Goal: Task Accomplishment & Management: Use online tool/utility

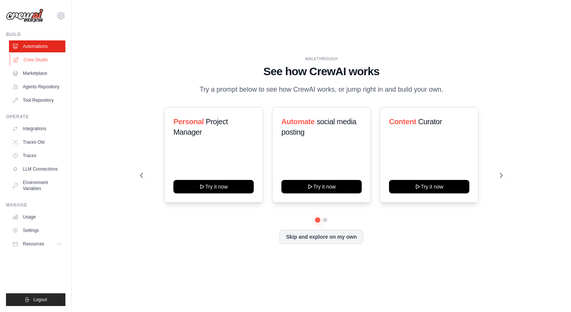
click at [44, 59] on link "Crew Studio" at bounding box center [38, 60] width 56 height 12
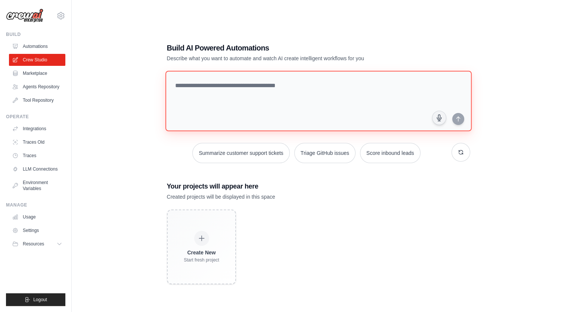
click at [217, 97] on textarea at bounding box center [318, 101] width 306 height 61
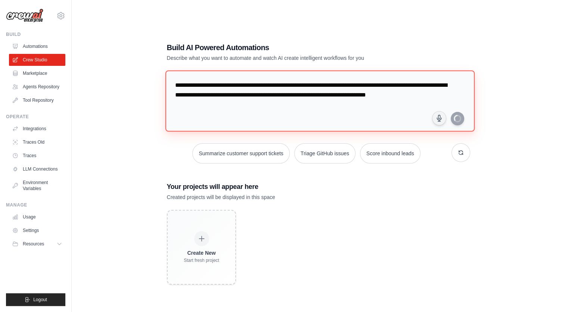
type textarea "**********"
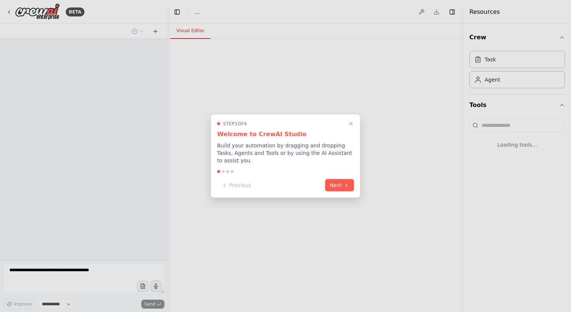
select select "****"
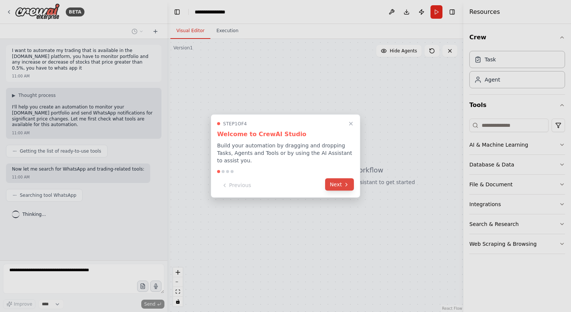
click at [338, 181] on button "Next" at bounding box center [339, 184] width 29 height 12
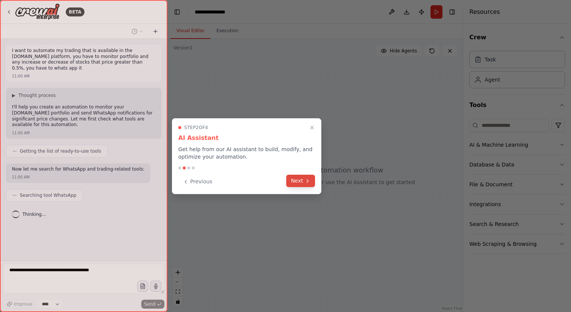
click at [306, 179] on icon at bounding box center [307, 181] width 6 height 6
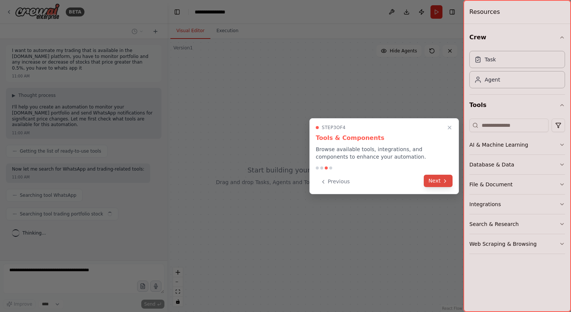
click at [440, 181] on button "Next" at bounding box center [438, 180] width 29 height 12
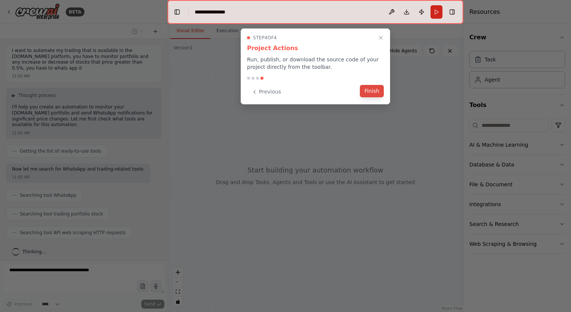
click at [374, 90] on button "Finish" at bounding box center [372, 91] width 24 height 12
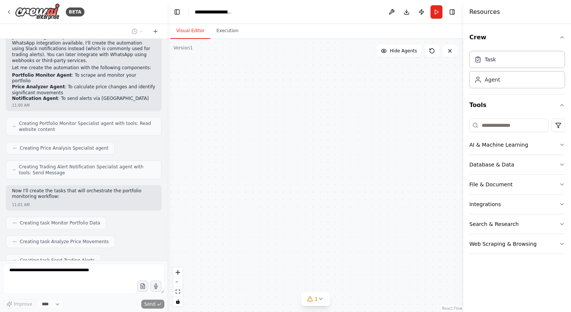
scroll to position [449, 0]
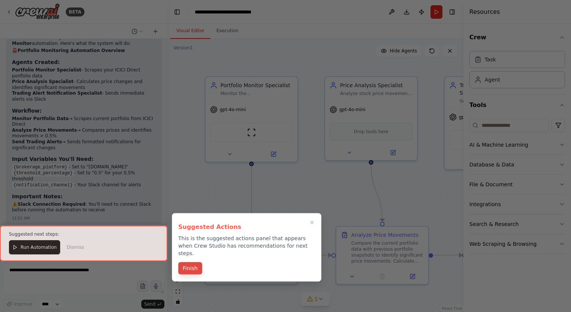
click at [187, 262] on button "Finish" at bounding box center [190, 268] width 24 height 12
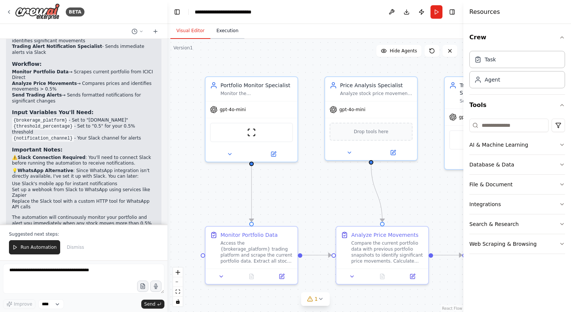
scroll to position [749, 0]
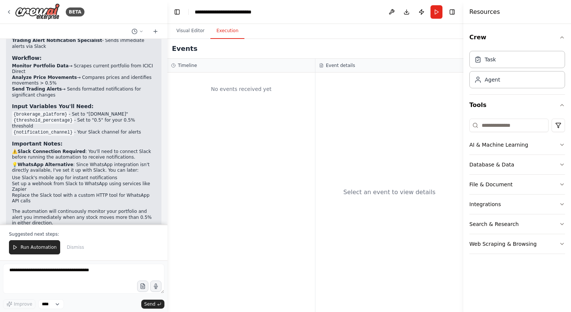
click at [224, 35] on button "Execution" at bounding box center [227, 31] width 34 height 16
click at [39, 245] on span "Run Automation" at bounding box center [39, 247] width 36 height 6
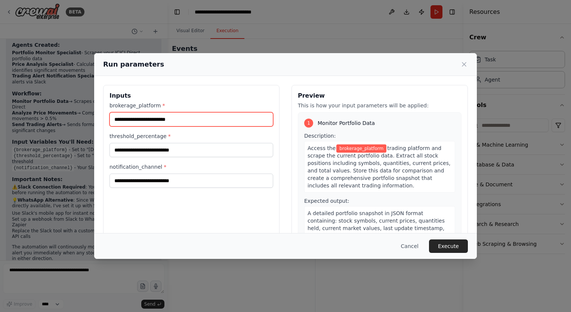
click at [171, 115] on input "brokerage_platform *" at bounding box center [191, 119] width 164 height 14
type input "**********"
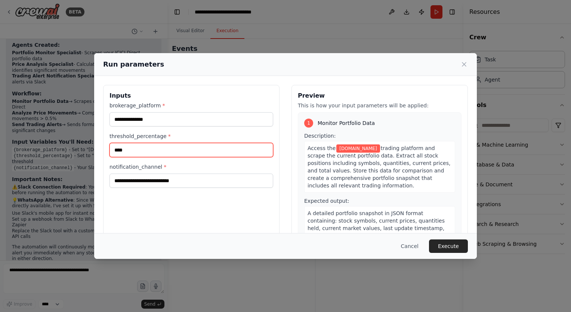
type input "****"
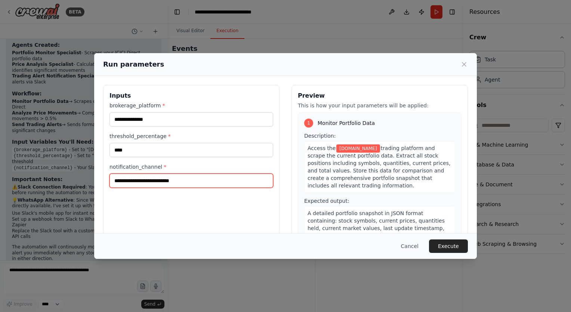
click at [170, 178] on input "notification_channel *" at bounding box center [191, 180] width 164 height 14
type input "********"
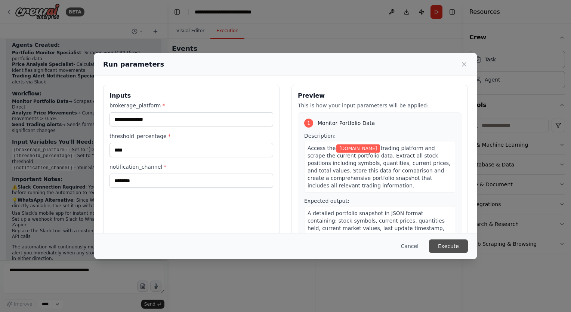
click at [448, 243] on button "Execute" at bounding box center [448, 245] width 39 height 13
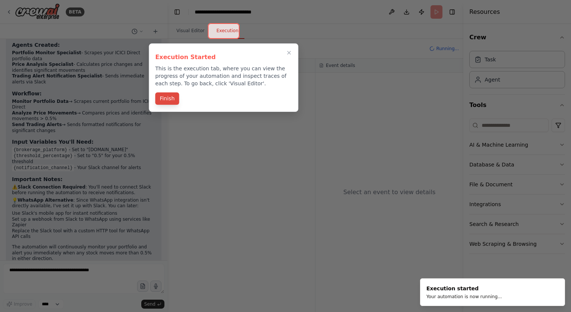
click at [170, 99] on button "Finish" at bounding box center [167, 98] width 24 height 12
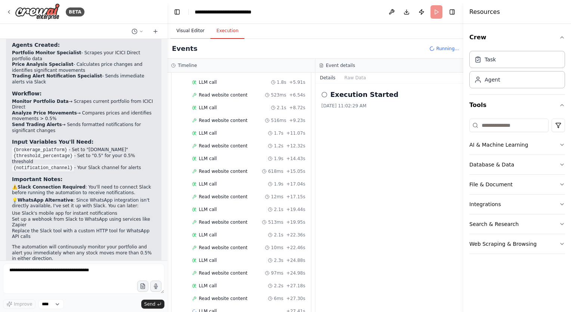
scroll to position [99, 0]
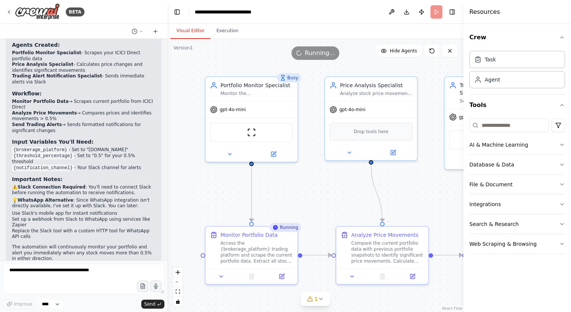
click at [187, 34] on button "Visual Editor" at bounding box center [190, 31] width 40 height 16
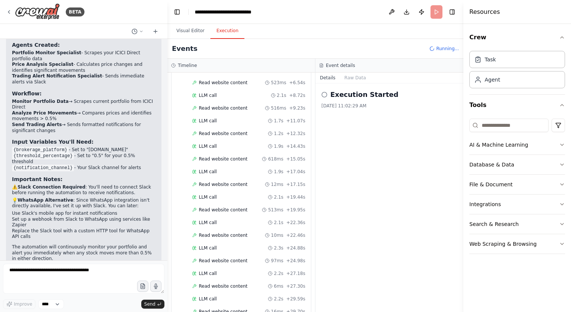
click at [224, 35] on button "Execution" at bounding box center [227, 31] width 34 height 16
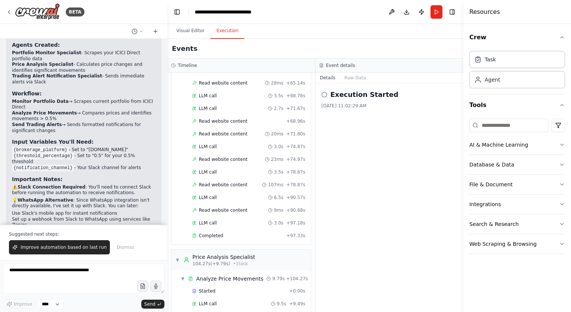
scroll to position [749, 0]
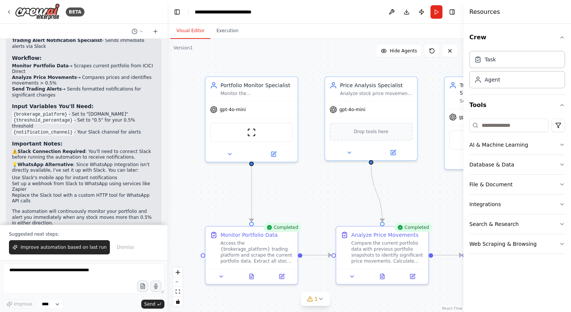
click at [194, 32] on button "Visual Editor" at bounding box center [190, 31] width 40 height 16
click at [434, 14] on button "Run" at bounding box center [436, 11] width 12 height 13
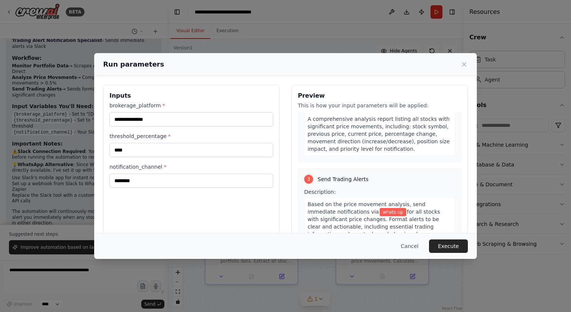
scroll to position [300, 0]
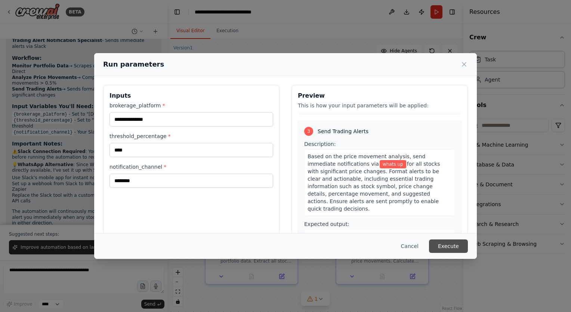
click at [456, 247] on button "Execute" at bounding box center [448, 245] width 39 height 13
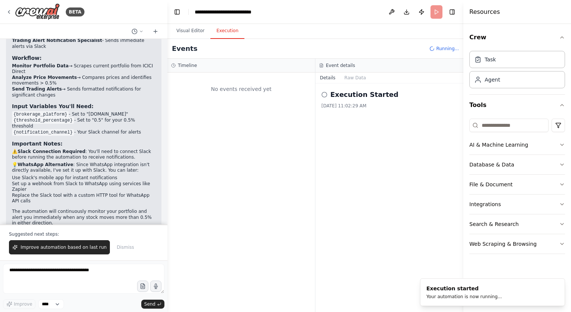
scroll to position [0, 0]
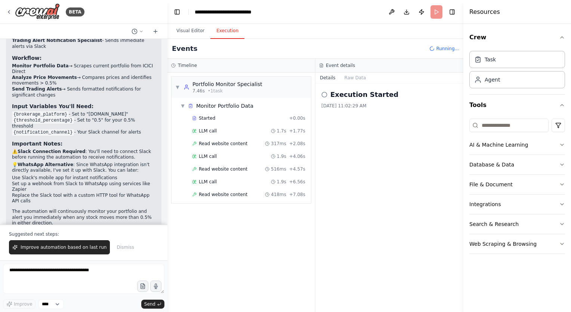
click at [328, 92] on div "Execution Started" at bounding box center [389, 94] width 136 height 10
click at [356, 75] on button "Raw Data" at bounding box center [355, 77] width 31 height 10
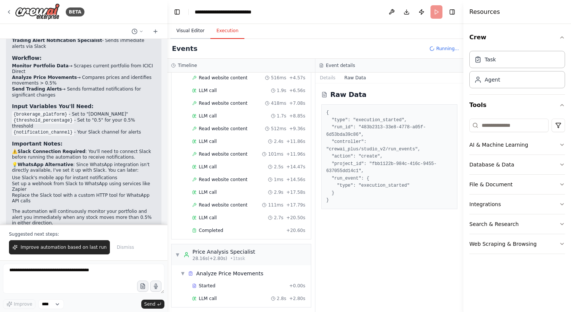
scroll to position [171, 0]
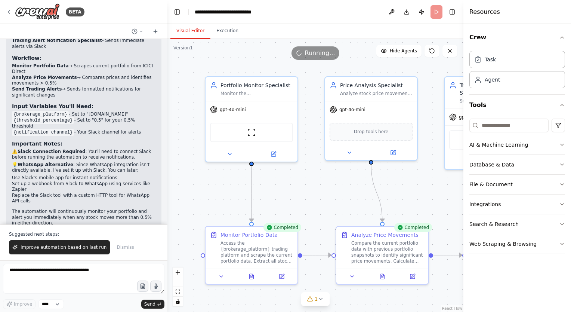
click at [197, 29] on button "Visual Editor" at bounding box center [190, 31] width 40 height 16
click at [319, 297] on icon at bounding box center [321, 298] width 6 height 6
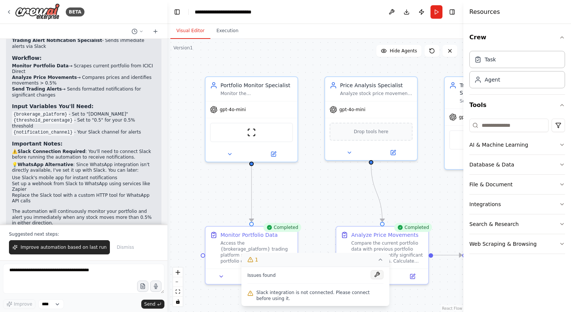
click at [377, 272] on button at bounding box center [377, 274] width 13 height 9
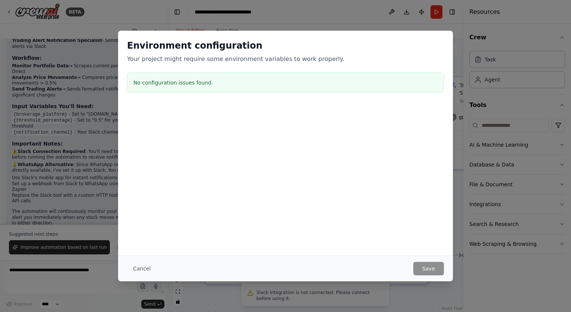
click at [251, 77] on div "No configuration issues found." at bounding box center [285, 82] width 317 height 20
click at [140, 270] on button "Cancel" at bounding box center [142, 267] width 30 height 13
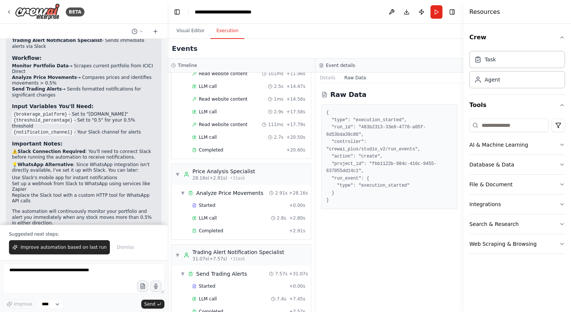
click at [226, 31] on button "Execution" at bounding box center [227, 31] width 34 height 16
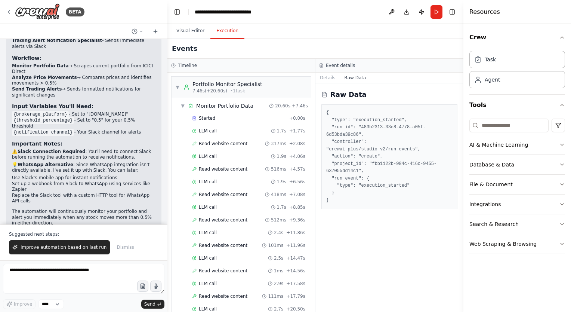
scroll to position [184, 0]
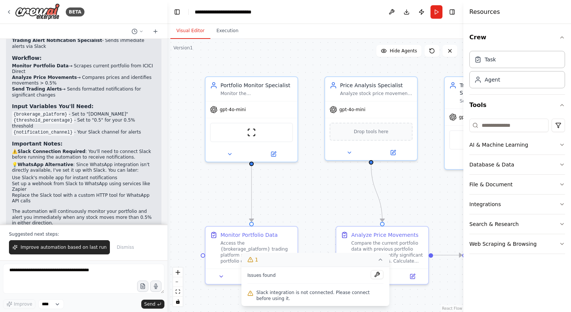
click at [198, 32] on button "Visual Editor" at bounding box center [190, 31] width 40 height 16
click at [53, 162] on strong "WhatsApp Alternative" at bounding box center [46, 164] width 56 height 5
drag, startPoint x: 53, startPoint y: 114, endPoint x: 78, endPoint y: 128, distance: 27.9
click at [78, 175] on li "Use Slack's mobile app for instant notifications" at bounding box center [83, 178] width 143 height 6
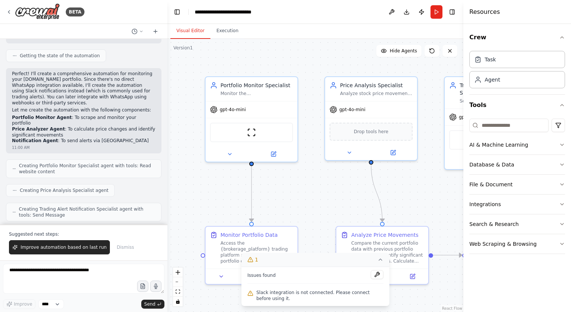
scroll to position [336, 0]
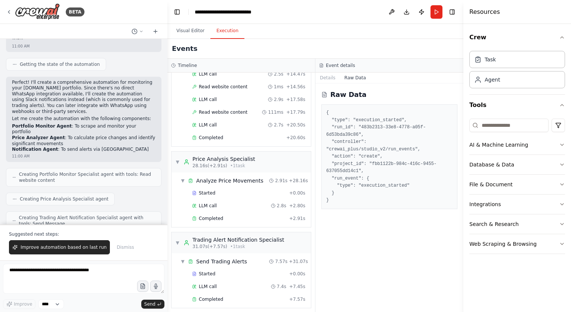
click at [230, 32] on button "Execution" at bounding box center [227, 31] width 34 height 16
click at [328, 76] on button "Details" at bounding box center [327, 77] width 25 height 10
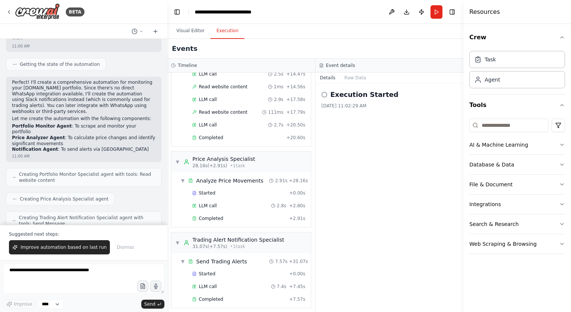
click at [325, 93] on icon at bounding box center [324, 95] width 6 height 6
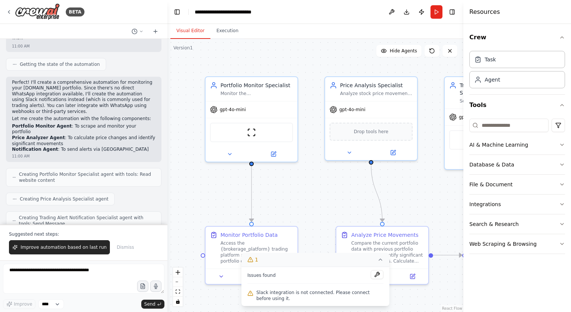
click at [192, 30] on button "Visual Editor" at bounding box center [190, 31] width 40 height 16
click at [250, 258] on icon at bounding box center [250, 259] width 5 height 4
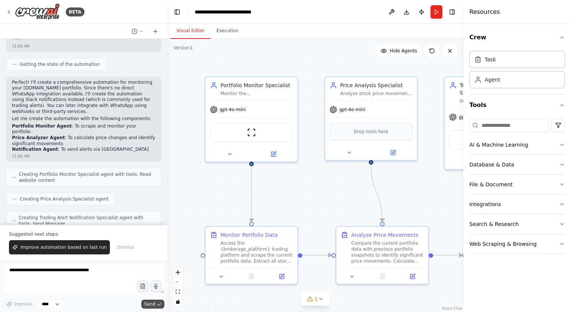
click at [150, 306] on span "Send" at bounding box center [149, 304] width 11 height 6
click at [148, 304] on span "Send" at bounding box center [149, 304] width 11 height 6
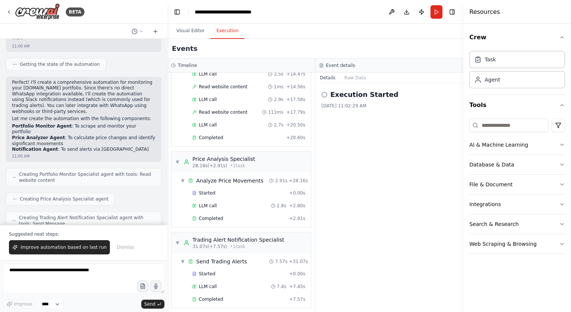
click at [223, 34] on button "Execution" at bounding box center [227, 31] width 34 height 16
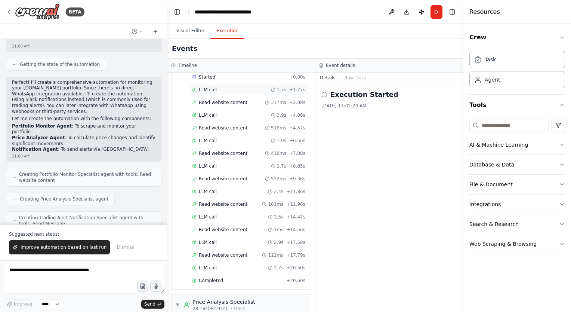
click at [205, 92] on div "LLM call 1.7s + 1.77s" at bounding box center [248, 89] width 118 height 11
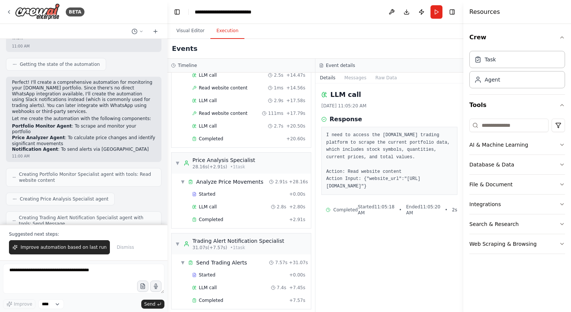
scroll to position [184, 0]
click at [214, 192] on div "Started" at bounding box center [239, 193] width 94 height 6
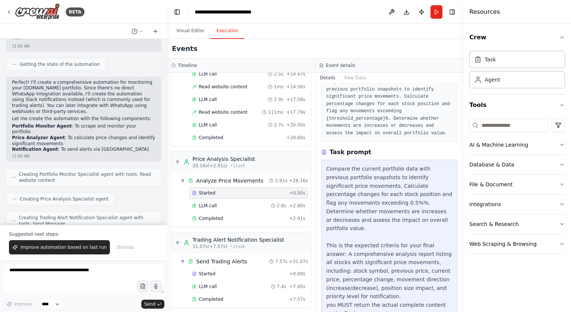
scroll to position [58, 0]
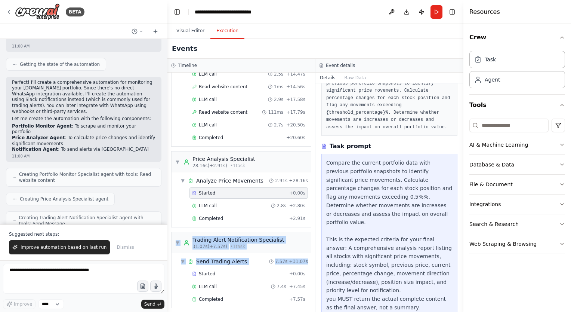
drag, startPoint x: 308, startPoint y: 208, endPoint x: 313, endPoint y: 253, distance: 44.8
click at [313, 253] on div "▼ Portfolio Monitor Specialist 7.46s (+20.60s) • 1 task ▼ Monitor Portfolio Dat…" at bounding box center [241, 191] width 148 height 239
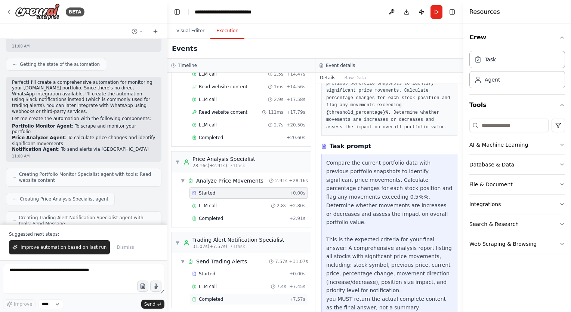
click at [212, 296] on span "Completed" at bounding box center [211, 299] width 24 height 6
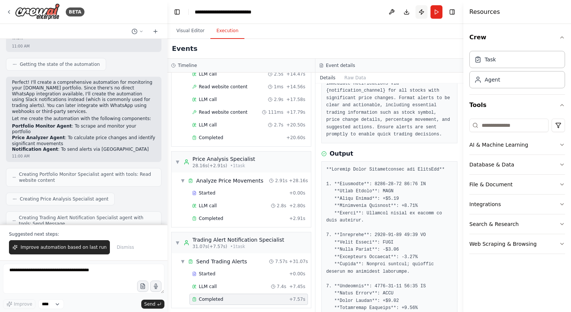
click at [419, 11] on button "Publish" at bounding box center [421, 11] width 12 height 13
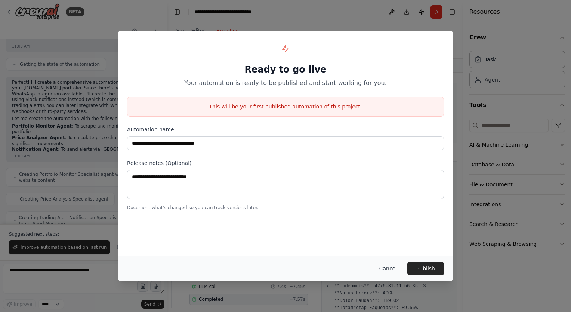
click at [393, 268] on button "Cancel" at bounding box center [388, 267] width 30 height 13
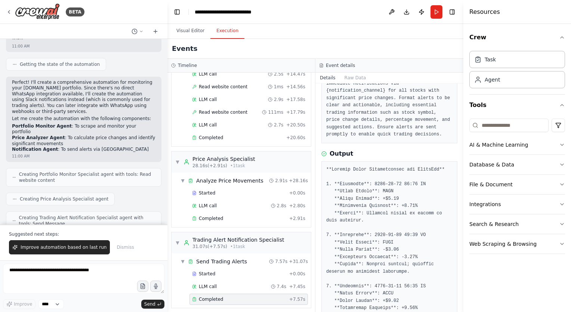
scroll to position [0, 0]
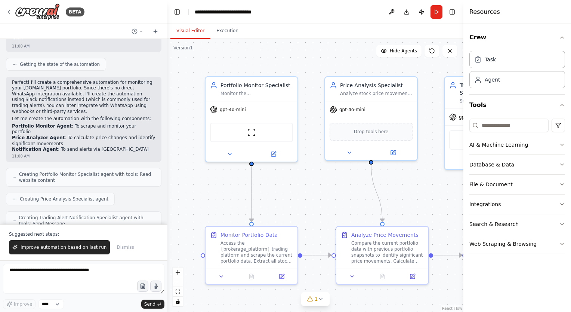
click at [193, 30] on button "Visual Editor" at bounding box center [190, 31] width 40 height 16
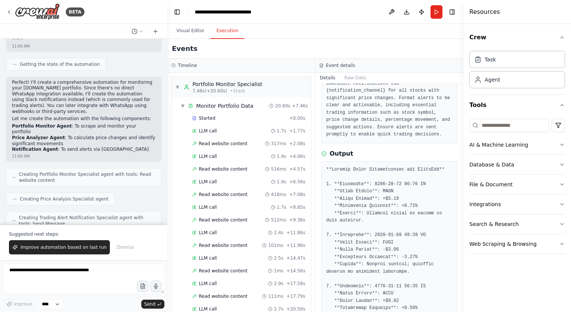
click at [217, 35] on button "Execution" at bounding box center [227, 31] width 34 height 16
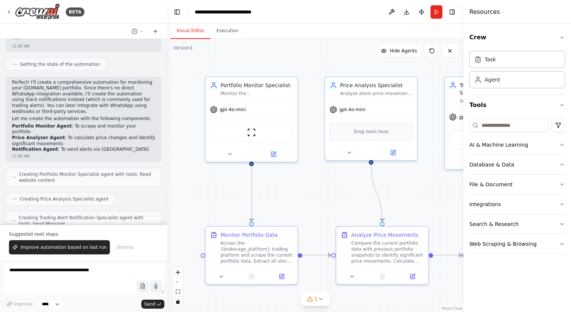
click at [186, 32] on button "Visual Editor" at bounding box center [190, 31] width 40 height 16
click at [255, 134] on img at bounding box center [251, 130] width 9 height 9
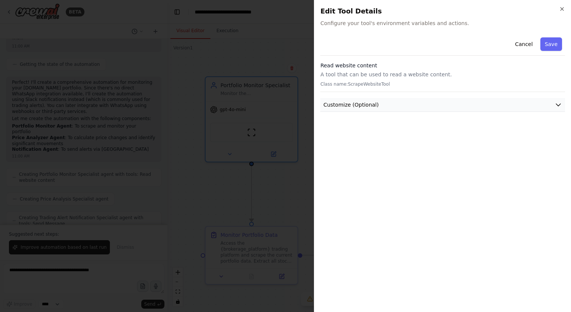
click at [358, 100] on button "Customize (Optional)" at bounding box center [442, 105] width 245 height 14
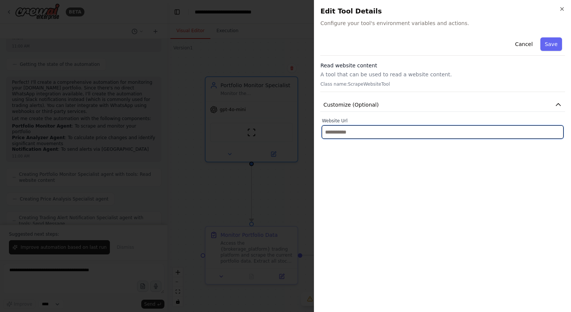
click at [355, 133] on input "text" at bounding box center [443, 131] width 242 height 13
type input "*"
type input "**********"
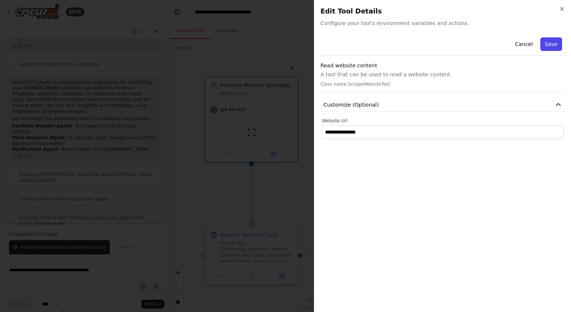
click at [555, 43] on button "Save" at bounding box center [551, 43] width 22 height 13
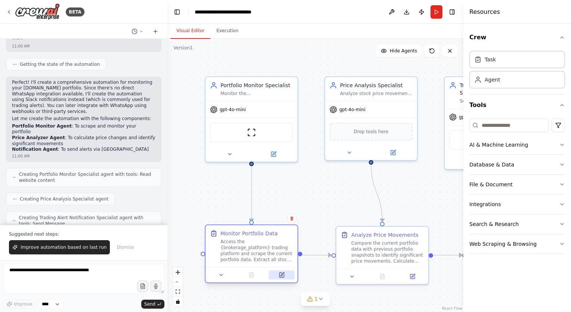
click at [284, 274] on icon at bounding box center [282, 275] width 6 height 6
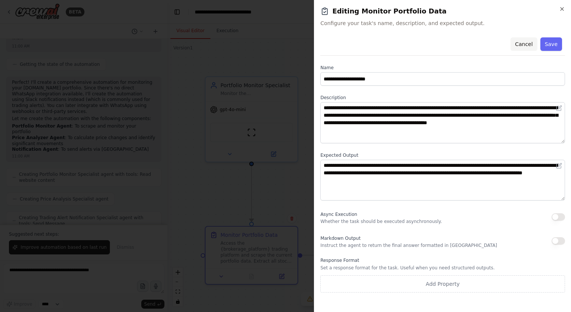
click at [522, 46] on button "Cancel" at bounding box center [523, 43] width 27 height 13
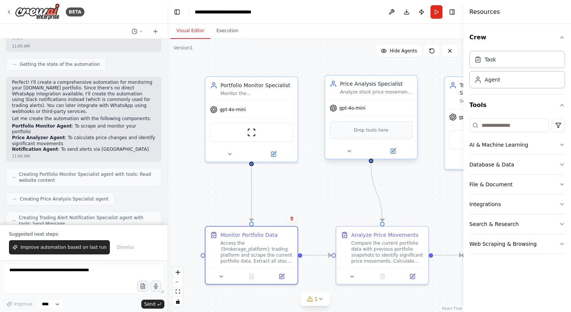
click at [376, 131] on span "Drop tools here" at bounding box center [371, 129] width 35 height 7
click at [394, 153] on icon at bounding box center [393, 151] width 6 height 6
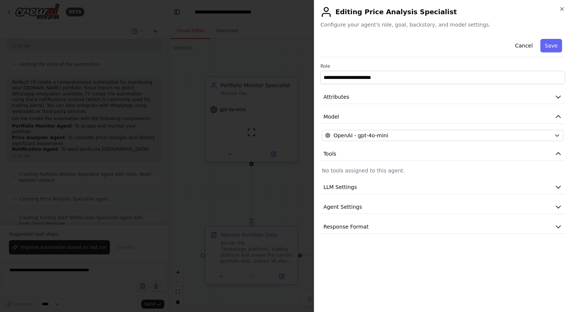
click at [563, 5] on div "**********" at bounding box center [442, 156] width 257 height 312
click at [563, 7] on icon "button" at bounding box center [562, 9] width 6 height 6
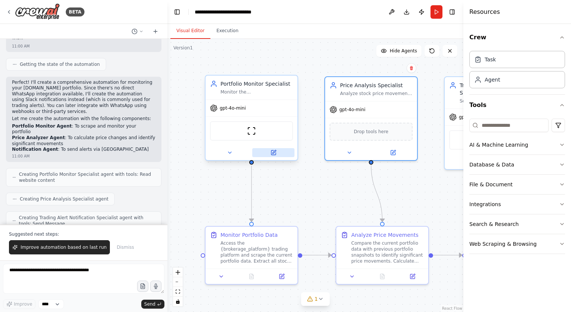
click at [272, 152] on icon at bounding box center [273, 151] width 3 height 3
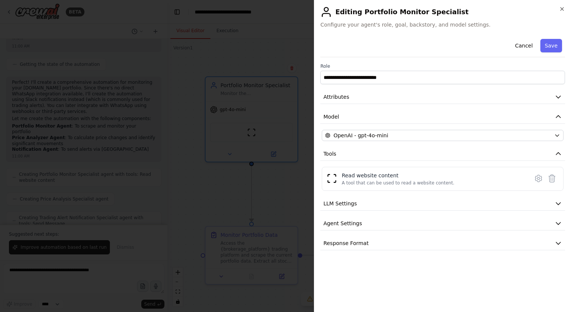
click at [561, 13] on h2 "Editing Portfolio Monitor Specialist" at bounding box center [442, 12] width 245 height 12
click at [562, 7] on icon "button" at bounding box center [562, 9] width 6 height 6
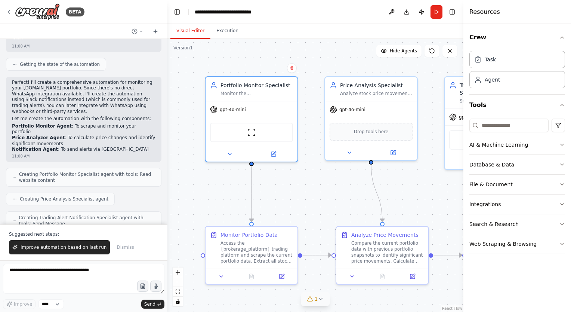
click at [320, 299] on icon at bounding box center [320, 298] width 3 height 1
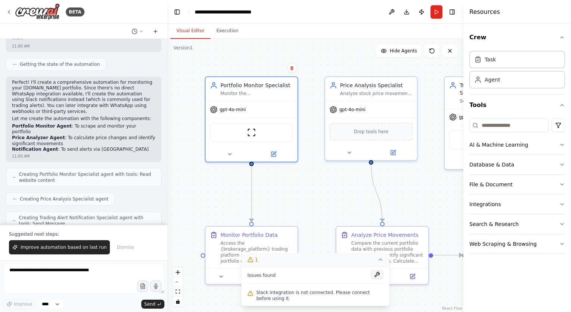
click at [377, 275] on button at bounding box center [377, 274] width 13 height 9
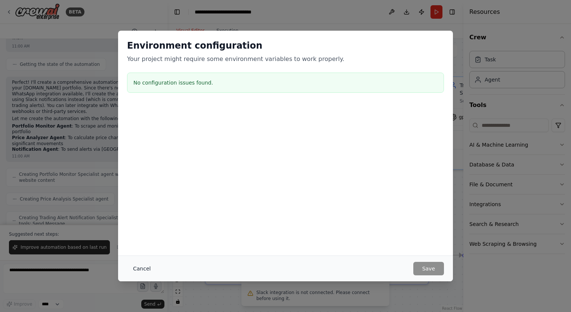
click at [140, 273] on button "Cancel" at bounding box center [142, 267] width 30 height 13
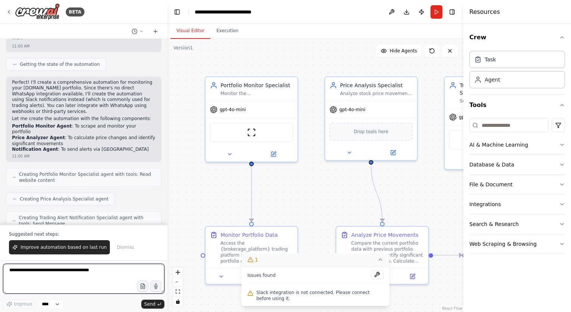
click at [85, 279] on textarea at bounding box center [83, 278] width 161 height 30
type textarea "**********"
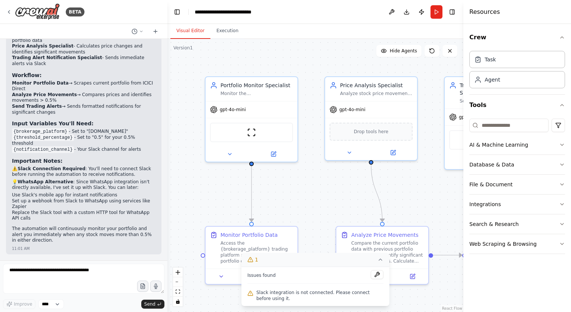
scroll to position [759, 0]
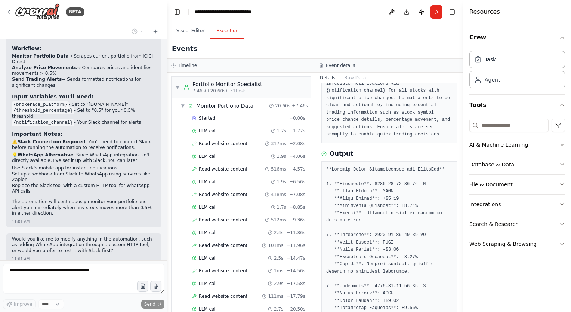
click at [221, 31] on button "Execution" at bounding box center [227, 31] width 34 height 16
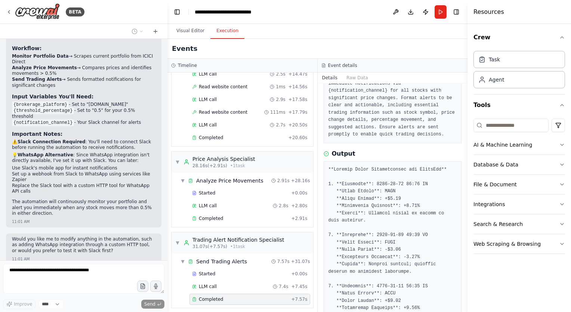
drag, startPoint x: 468, startPoint y: 195, endPoint x: 467, endPoint y: 249, distance: 53.8
click at [467, 249] on div at bounding box center [468, 156] width 3 height 312
click at [86, 278] on textarea at bounding box center [83, 278] width 161 height 30
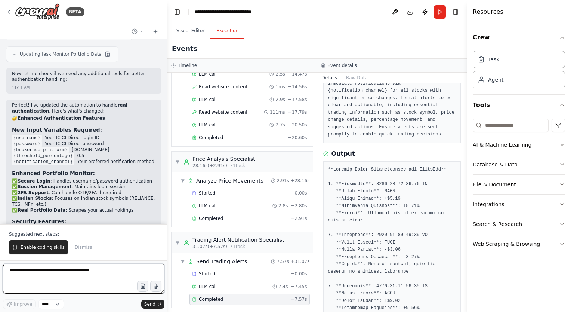
scroll to position [1165, 0]
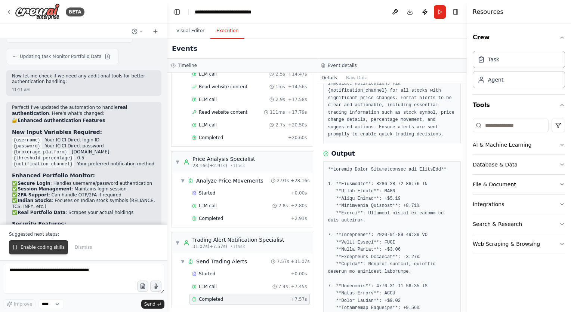
click at [38, 251] on button "Enable coding skills" at bounding box center [38, 247] width 59 height 14
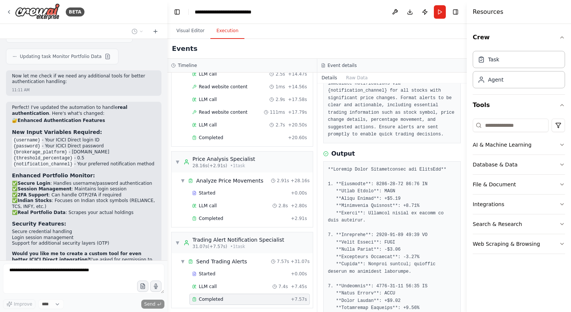
scroll to position [1195, 0]
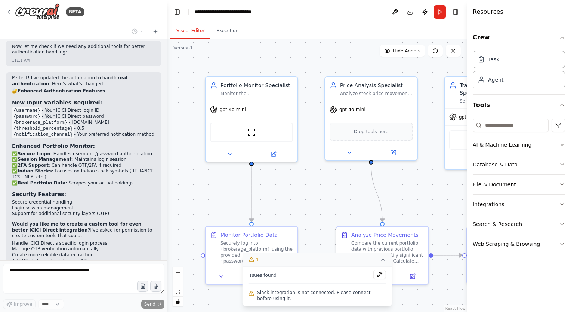
click at [192, 29] on button "Visual Editor" at bounding box center [190, 31] width 40 height 16
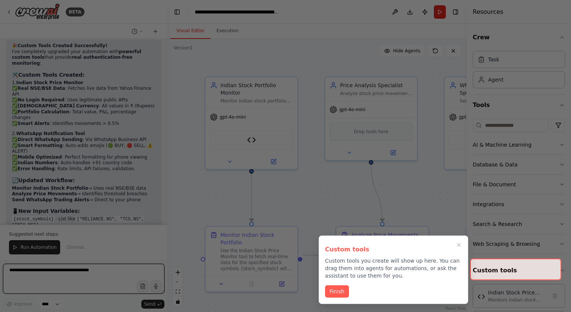
scroll to position [2804, 0]
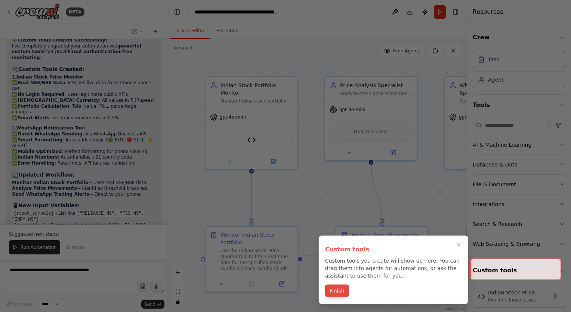
drag, startPoint x: 346, startPoint y: 72, endPoint x: 339, endPoint y: 289, distance: 217.9
click at [339, 289] on button "Finish" at bounding box center [337, 290] width 24 height 12
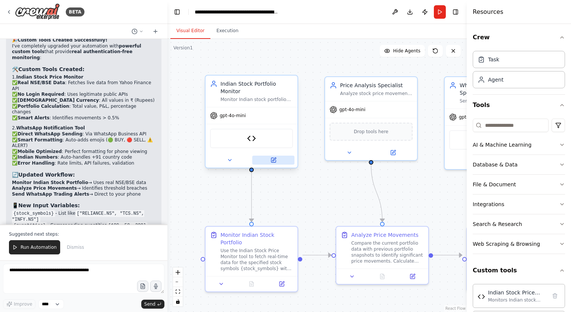
click at [272, 158] on icon at bounding box center [273, 160] width 4 height 4
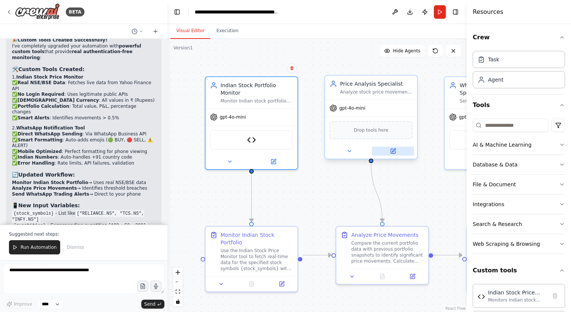
click at [396, 151] on button at bounding box center [393, 150] width 42 height 9
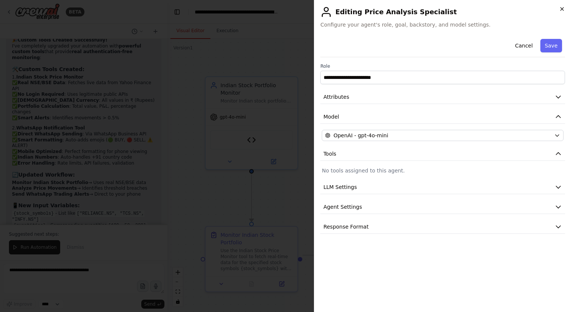
click at [561, 7] on icon "button" at bounding box center [562, 9] width 6 height 6
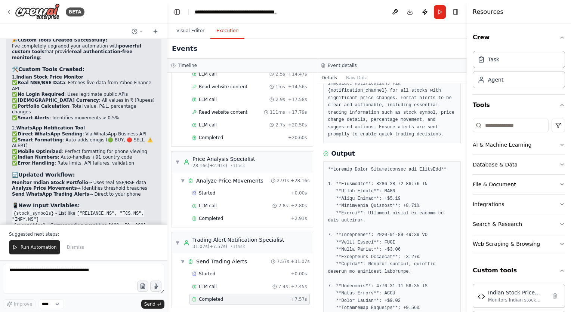
click at [227, 32] on button "Execution" at bounding box center [227, 31] width 34 height 16
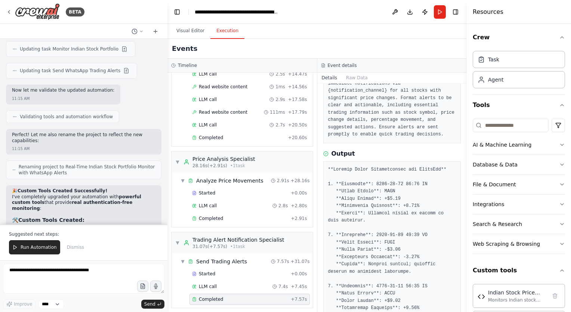
scroll to position [2680, 0]
